Goal: Transaction & Acquisition: Subscribe to service/newsletter

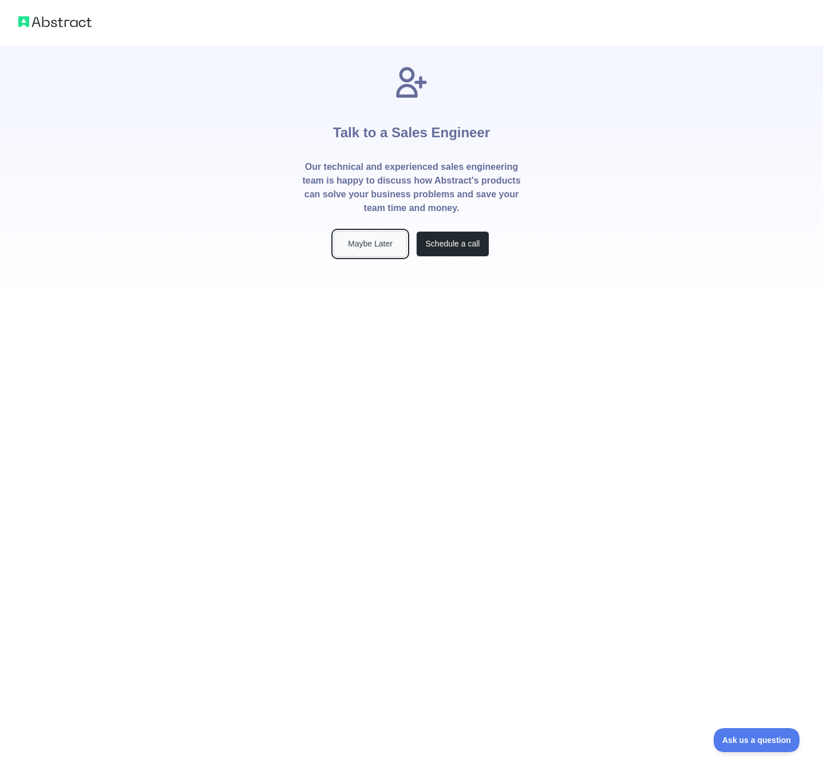
click at [377, 246] on button "Maybe Later" at bounding box center [370, 244] width 73 height 26
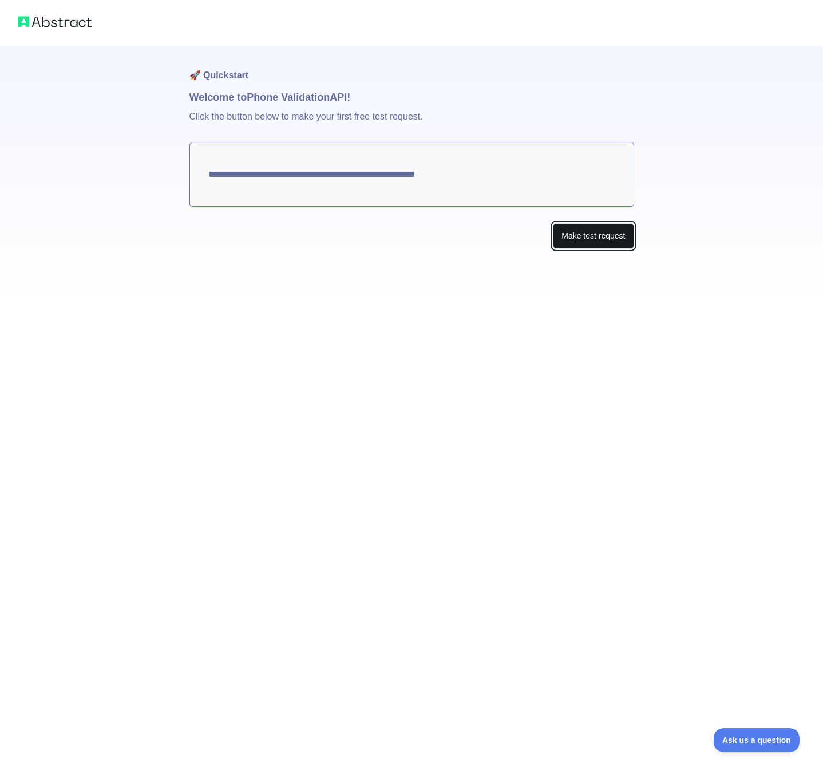
click at [583, 240] on button "Make test request" at bounding box center [593, 236] width 81 height 26
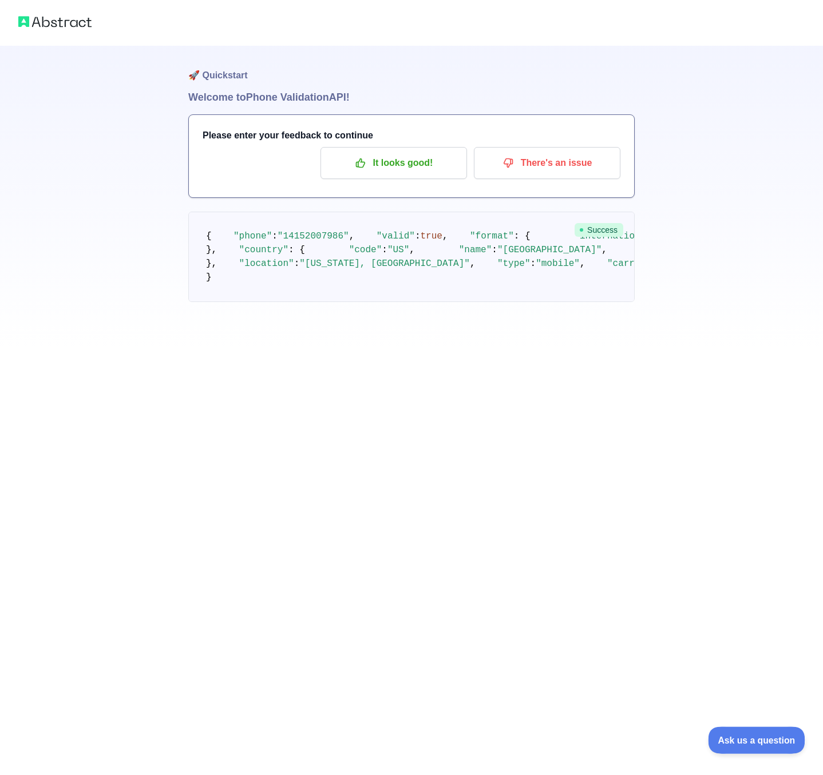
click at [748, 739] on span "Ask us a question" at bounding box center [751, 739] width 86 height 8
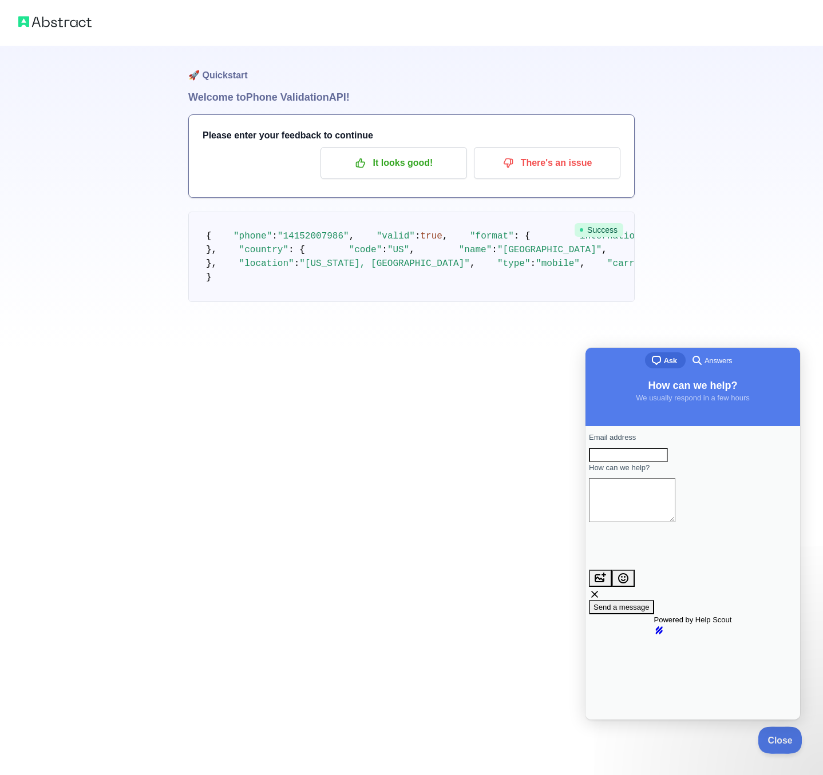
click at [762, 743] on button "Close" at bounding box center [776, 739] width 39 height 24
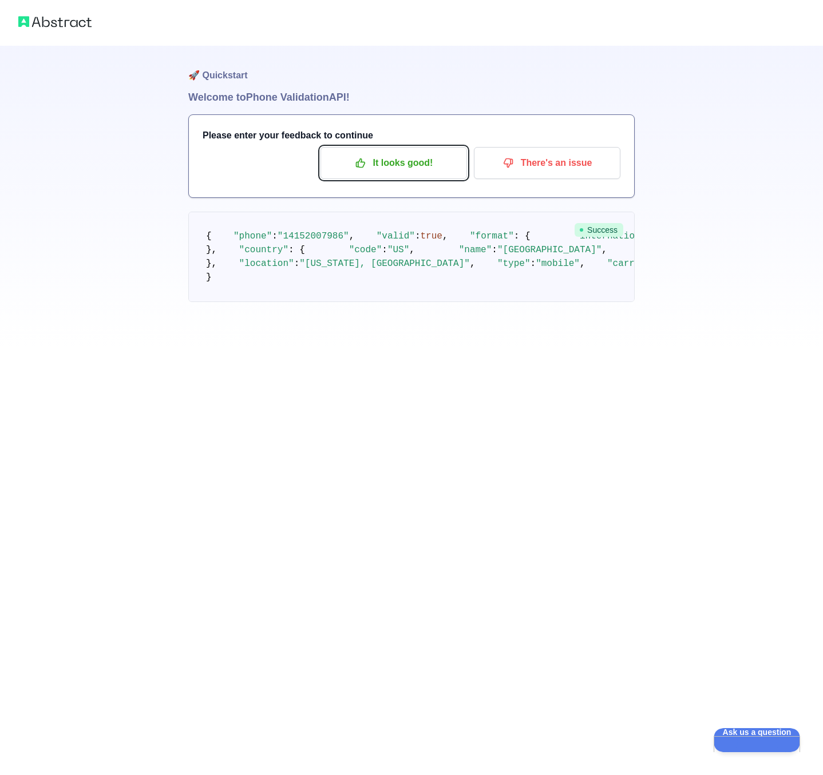
drag, startPoint x: 392, startPoint y: 161, endPoint x: 429, endPoint y: 243, distance: 89.6
click at [429, 243] on div "🚀 Quickstart Welcome to Phone Validation API! Please enter your feedback to con…" at bounding box center [411, 197] width 446 height 302
click at [379, 164] on p "It looks good!" at bounding box center [393, 162] width 129 height 19
